Goal: Information Seeking & Learning: Learn about a topic

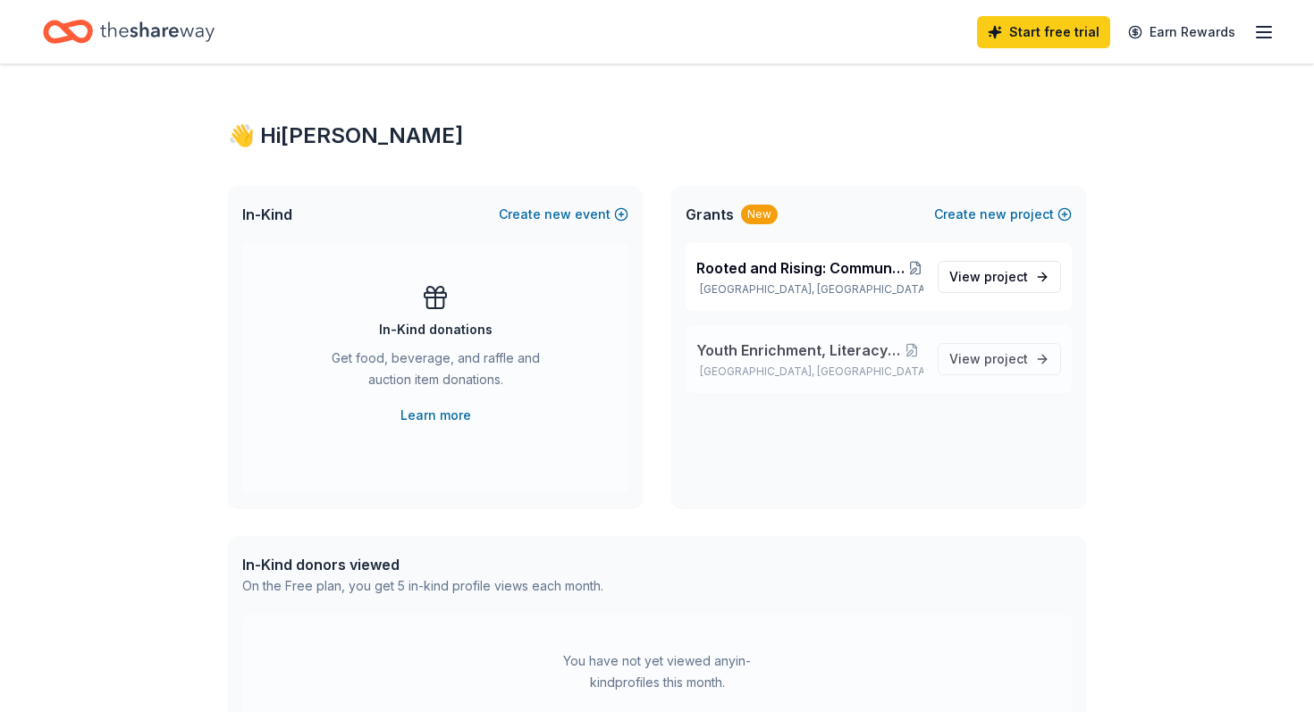
click at [794, 333] on div "Youth Enrichment, Literacy and Arts Program Chicago, IL View project" at bounding box center [879, 359] width 386 height 68
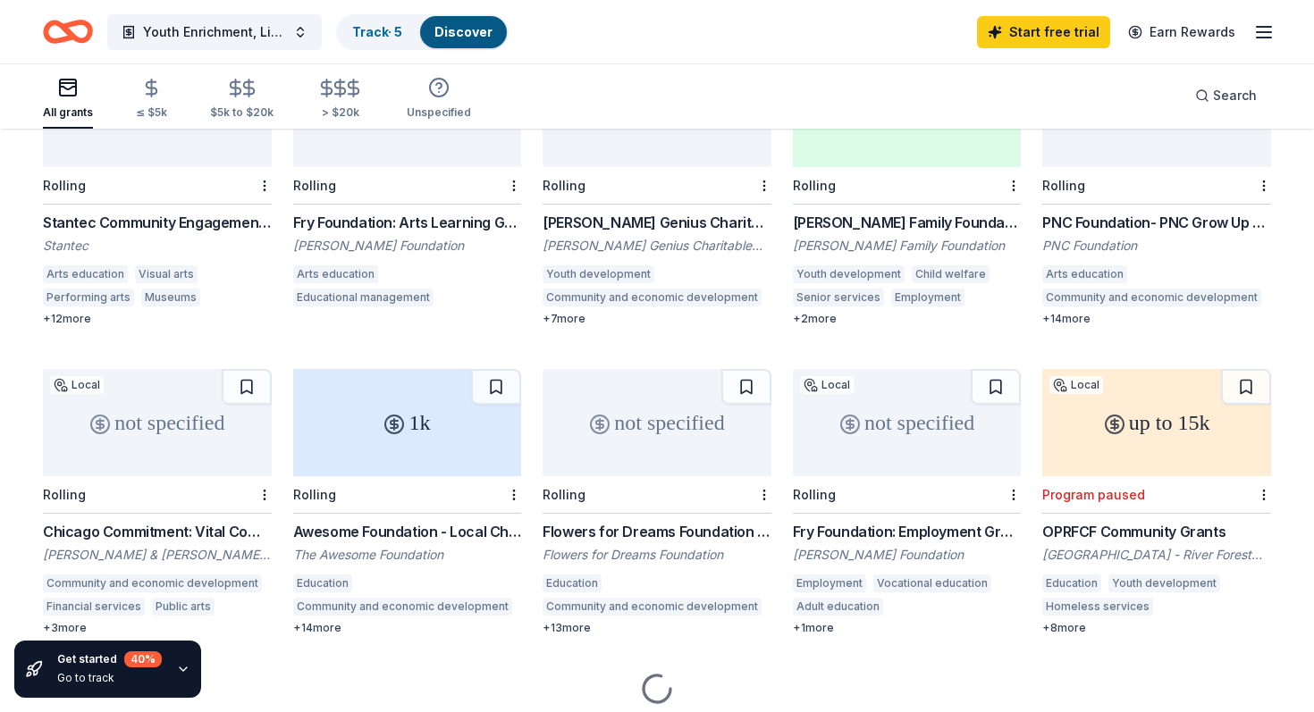
scroll to position [306, 0]
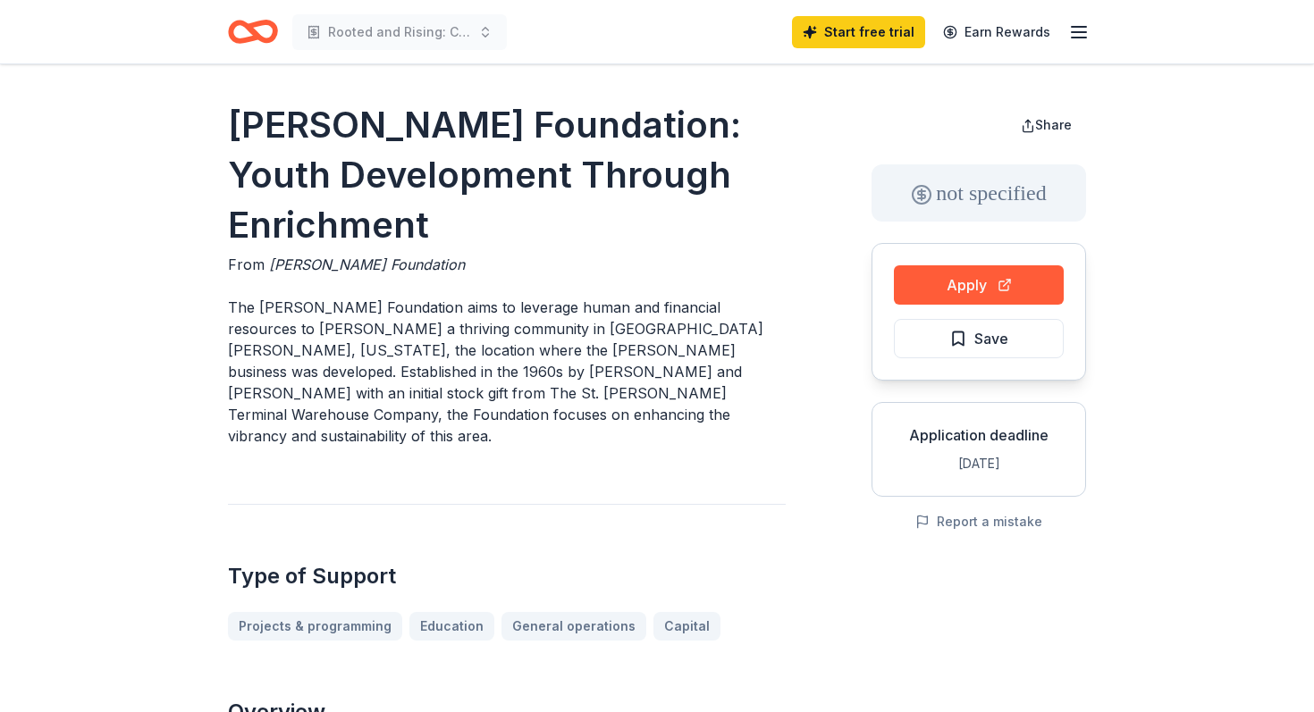
scroll to position [4, 0]
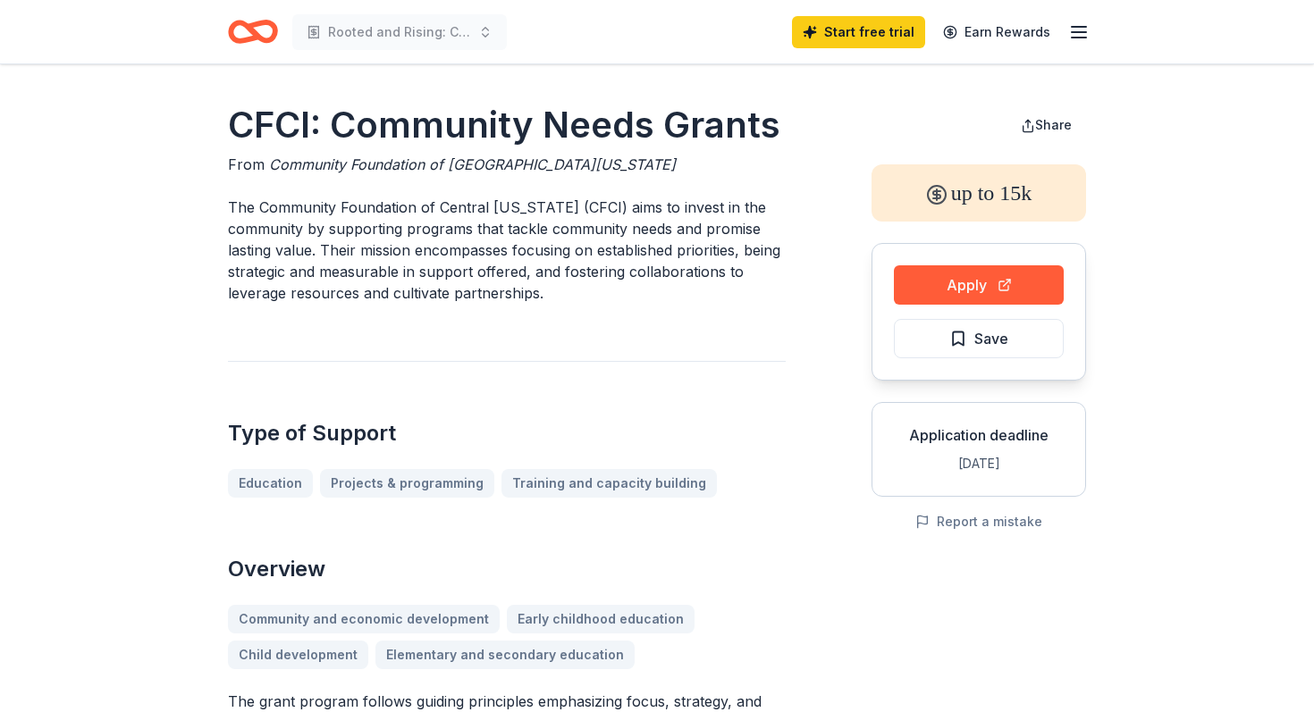
scroll to position [13, 0]
